Goal: Find specific page/section: Find specific page/section

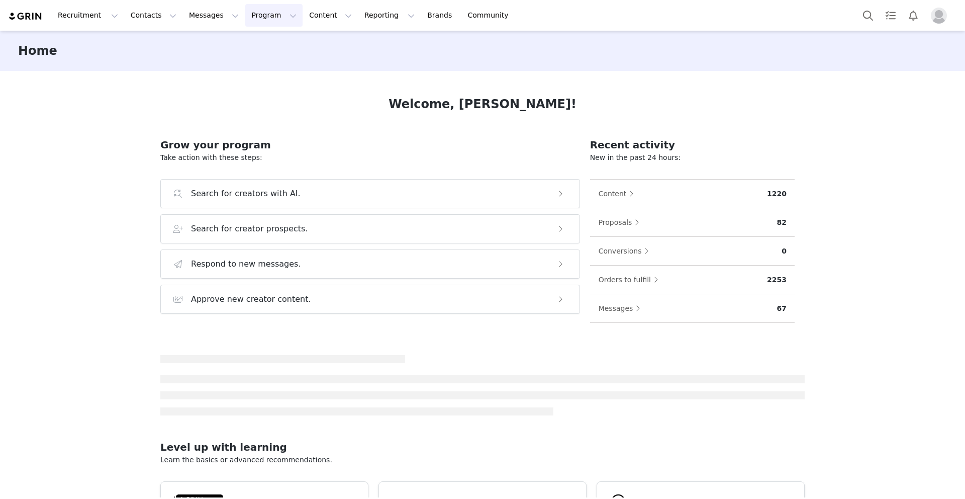
click at [257, 17] on button "Program Program" at bounding box center [273, 15] width 57 height 23
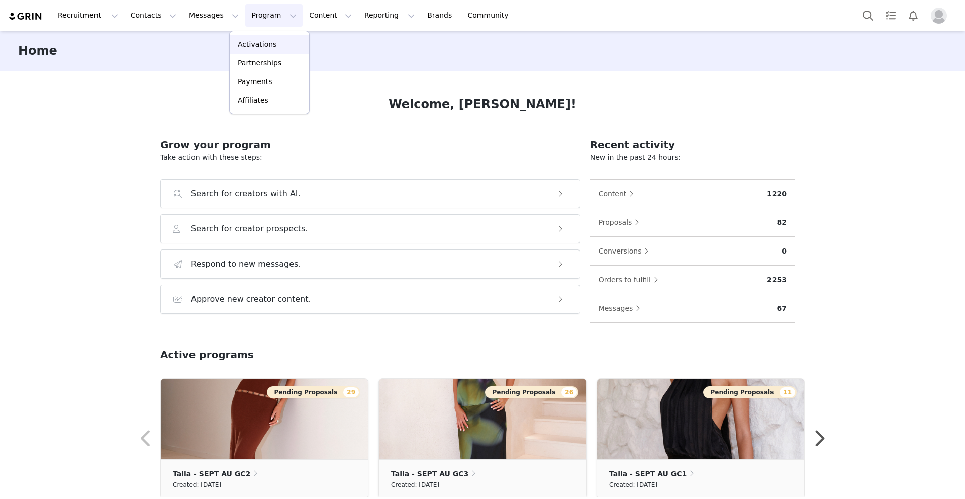
click at [248, 41] on p "Activations" at bounding box center [257, 44] width 39 height 11
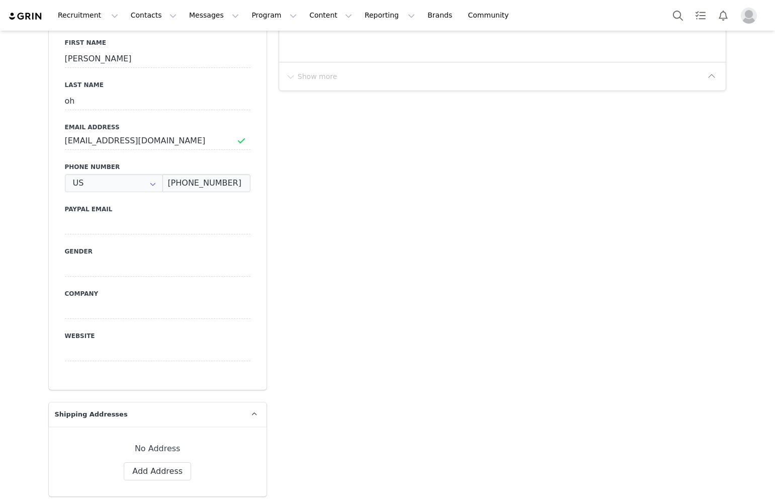
type input "+1 (United States)"
